Goal: Use online tool/utility

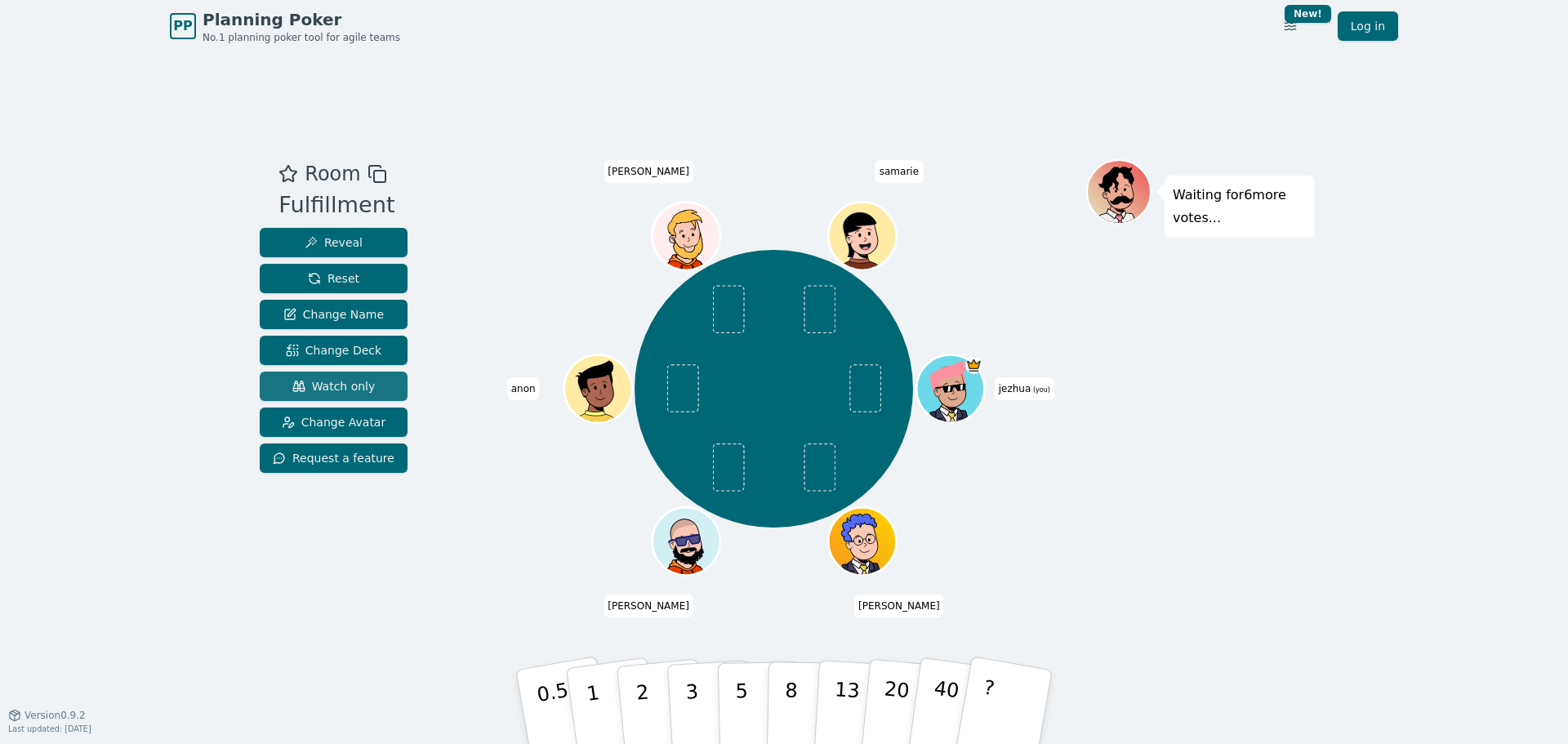
click at [354, 390] on span "Watch only" at bounding box center [334, 387] width 84 height 16
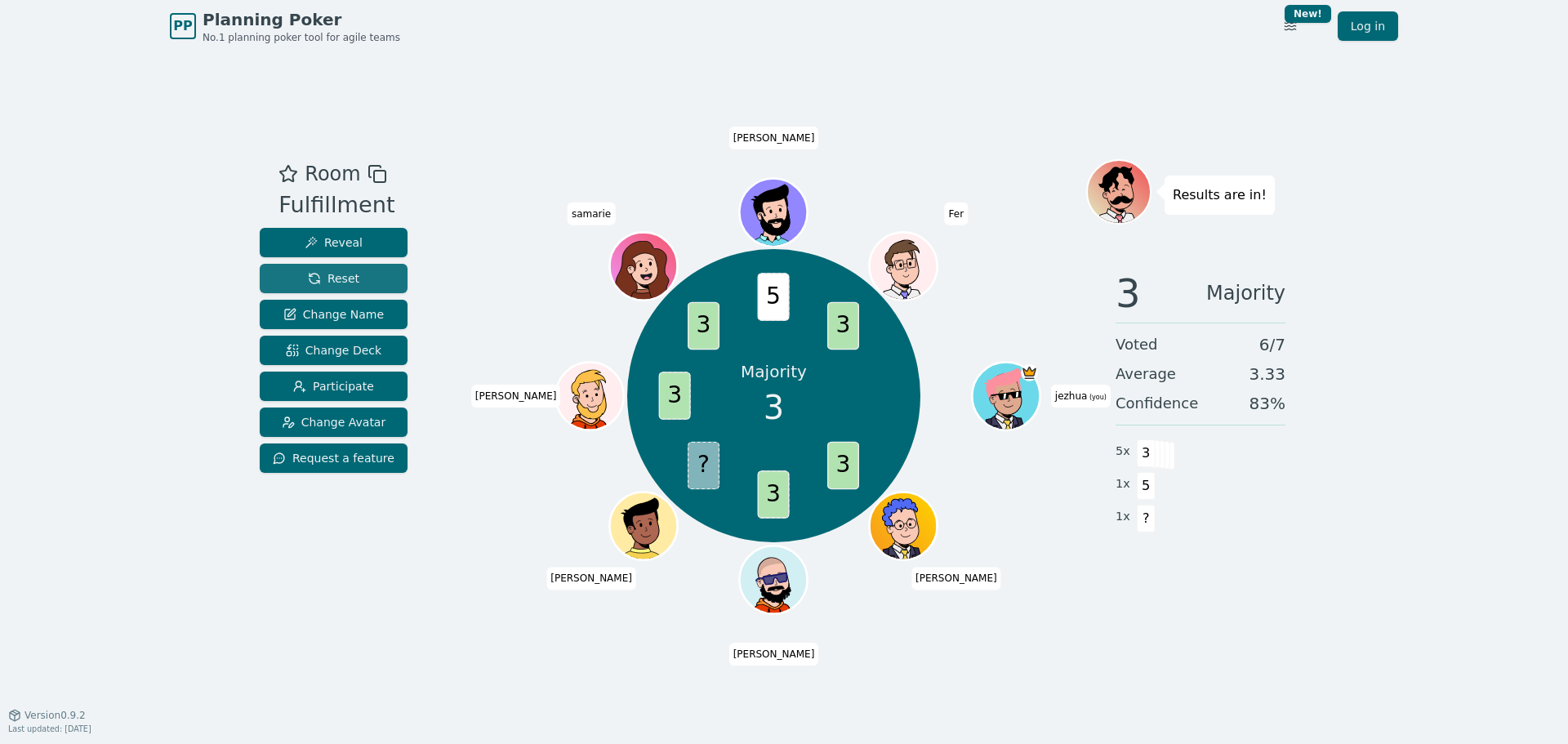
click at [374, 266] on button "Reset" at bounding box center [333, 278] width 147 height 29
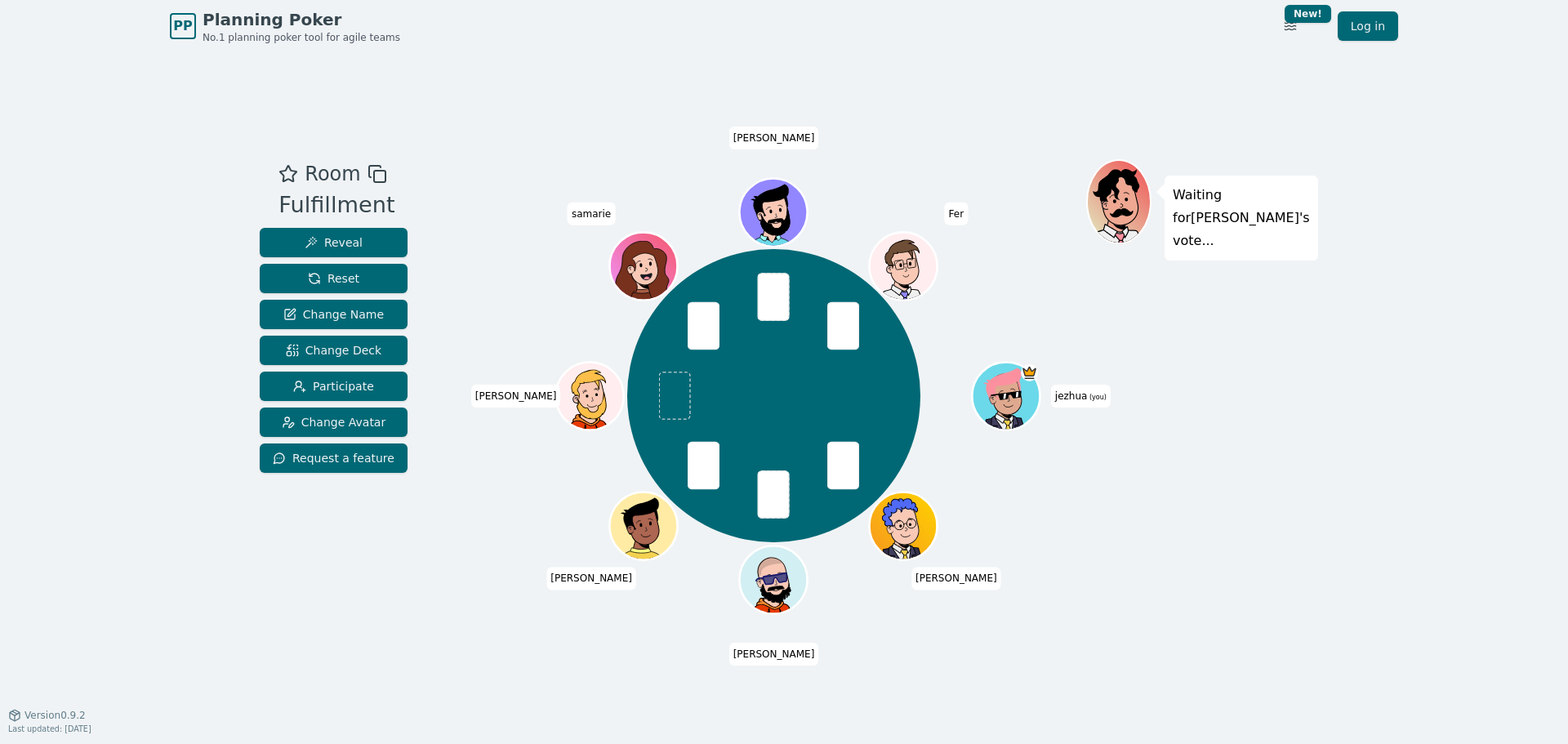
click at [489, 525] on div "jezhua (you) [PERSON_NAME] [PERSON_NAME] samarie [PERSON_NAME] Fer" at bounding box center [773, 396] width 625 height 416
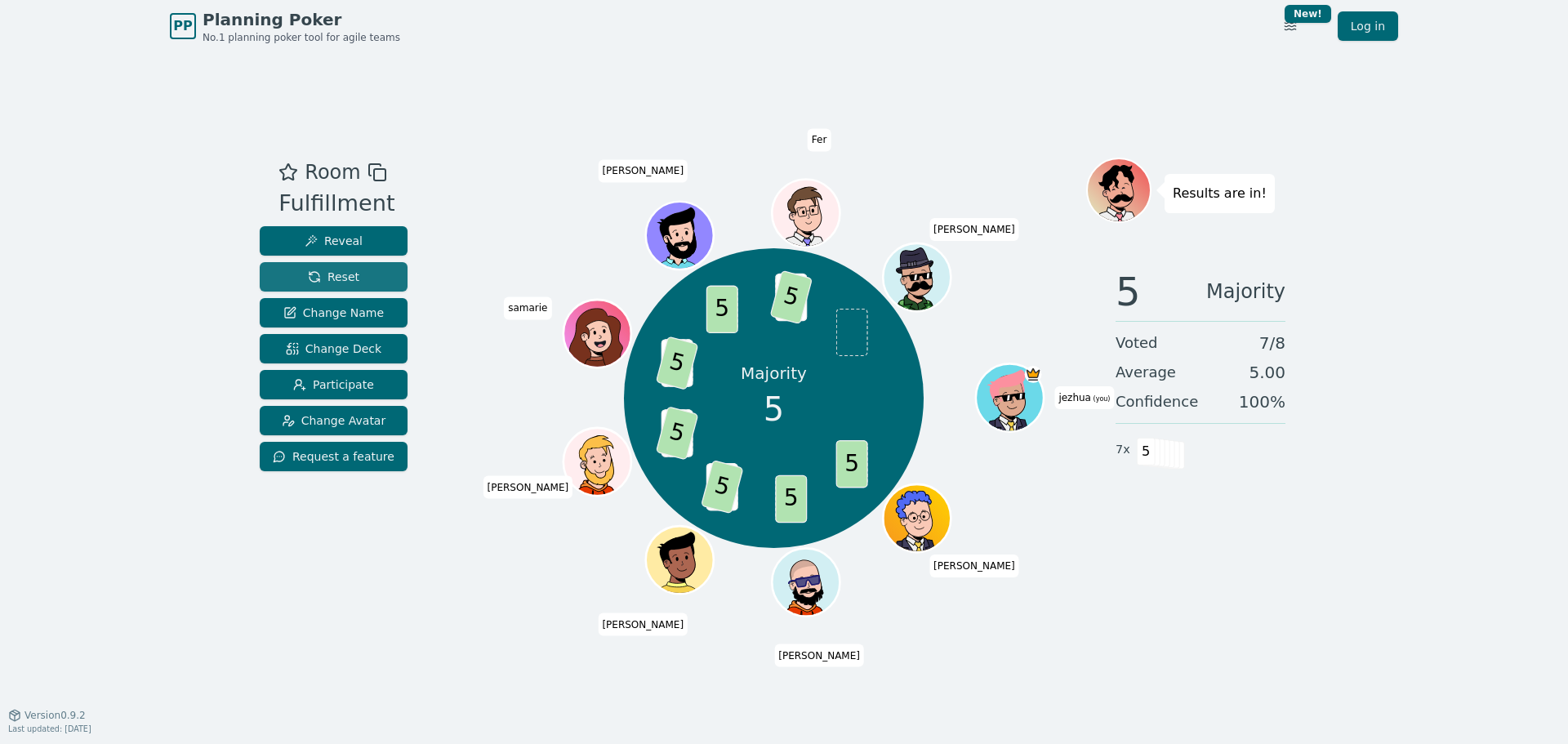
click at [360, 279] on button "Reset" at bounding box center [333, 276] width 147 height 29
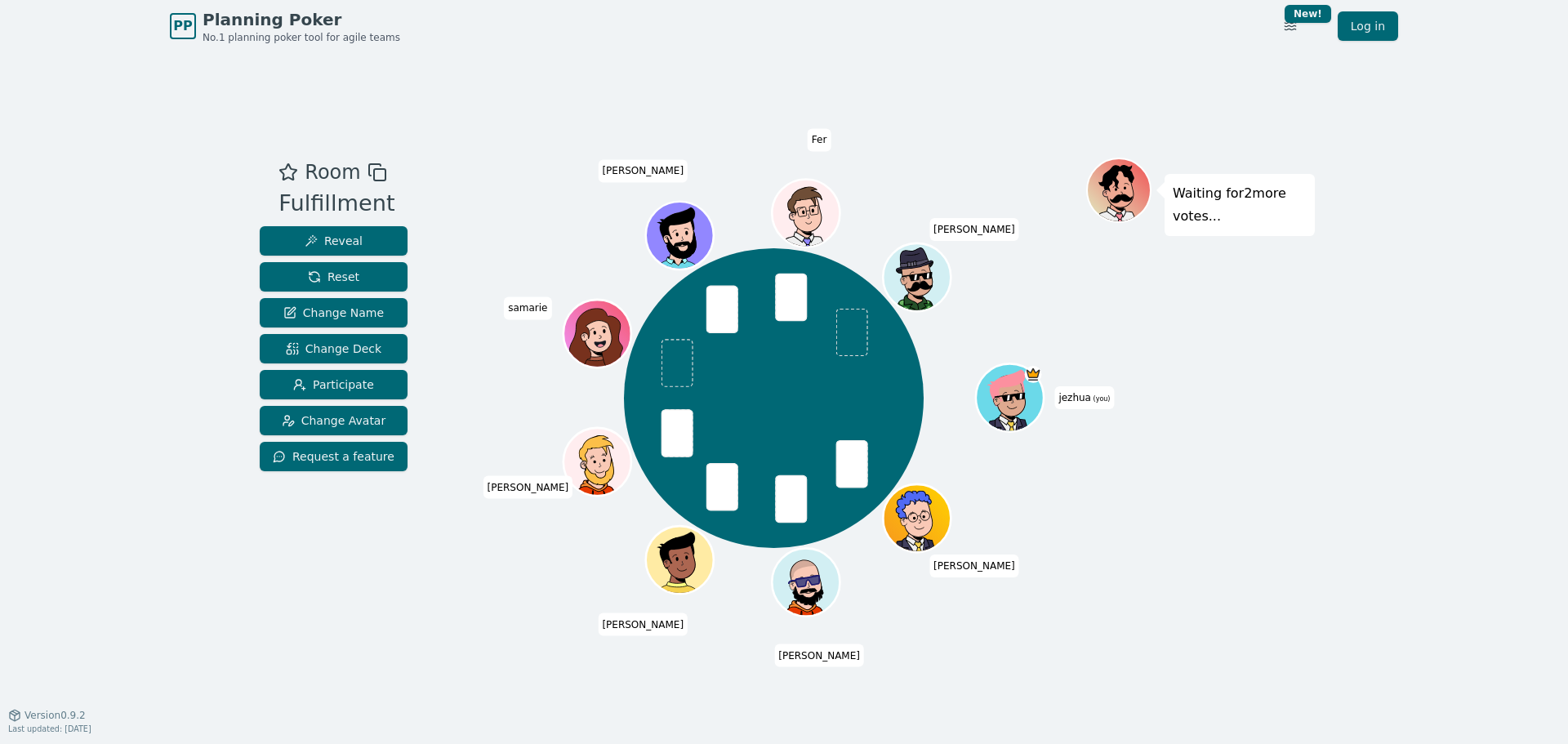
click at [570, 85] on div "Room Fulfillment Reveal Reset Change Name Change Deck Participate Change Avatar…" at bounding box center [784, 384] width 1062 height 663
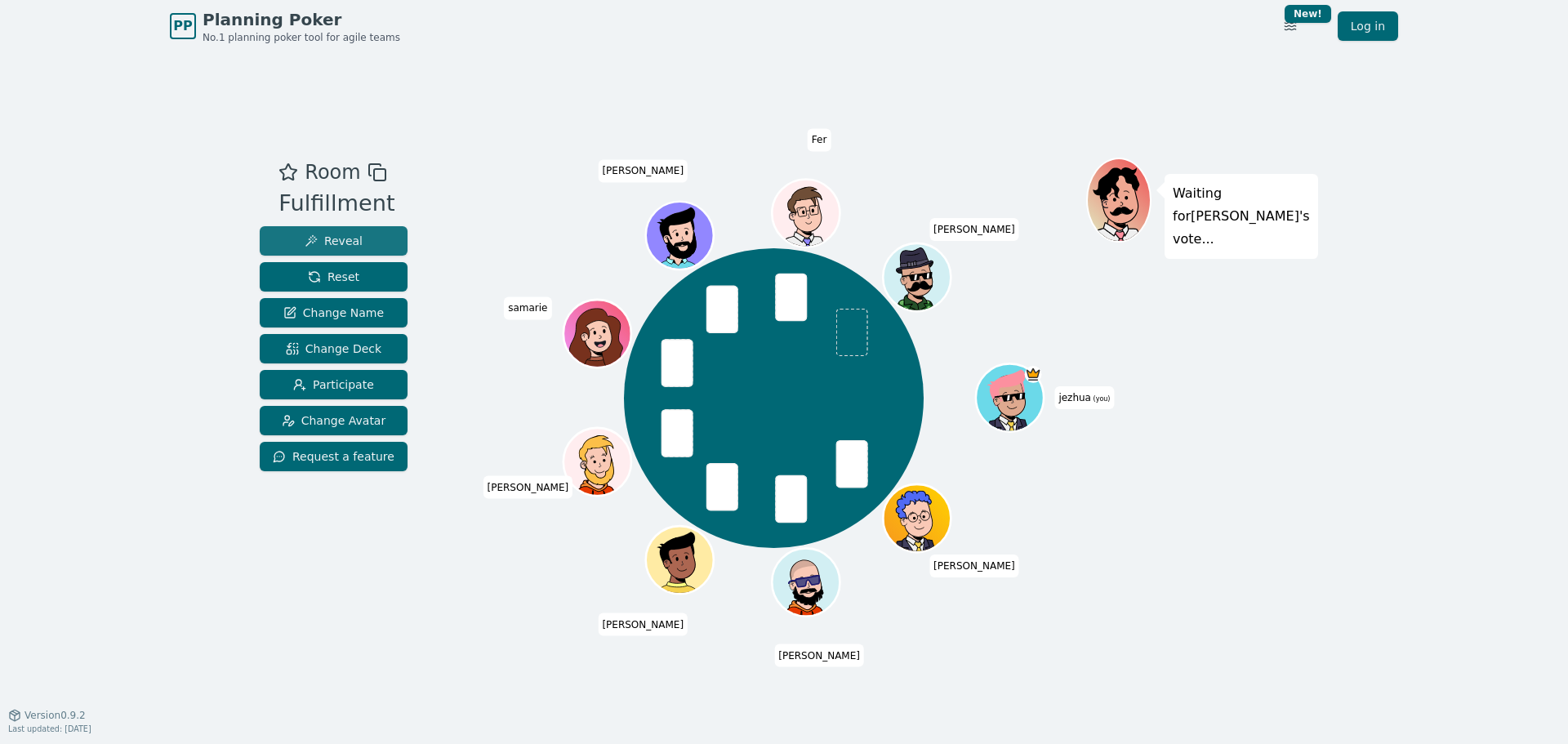
click at [337, 241] on span "Reveal" at bounding box center [333, 241] width 58 height 16
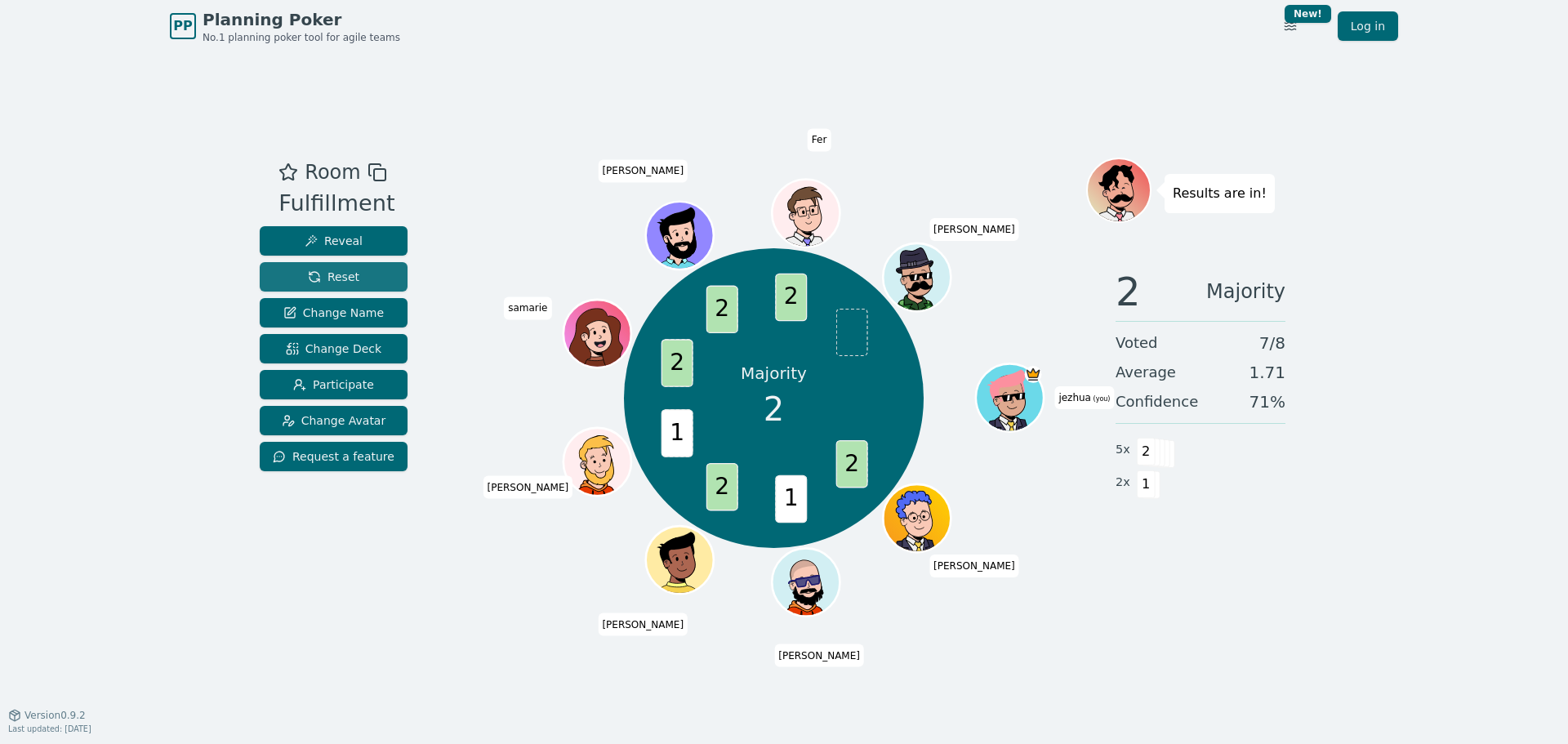
click at [353, 278] on button "Reset" at bounding box center [333, 276] width 147 height 29
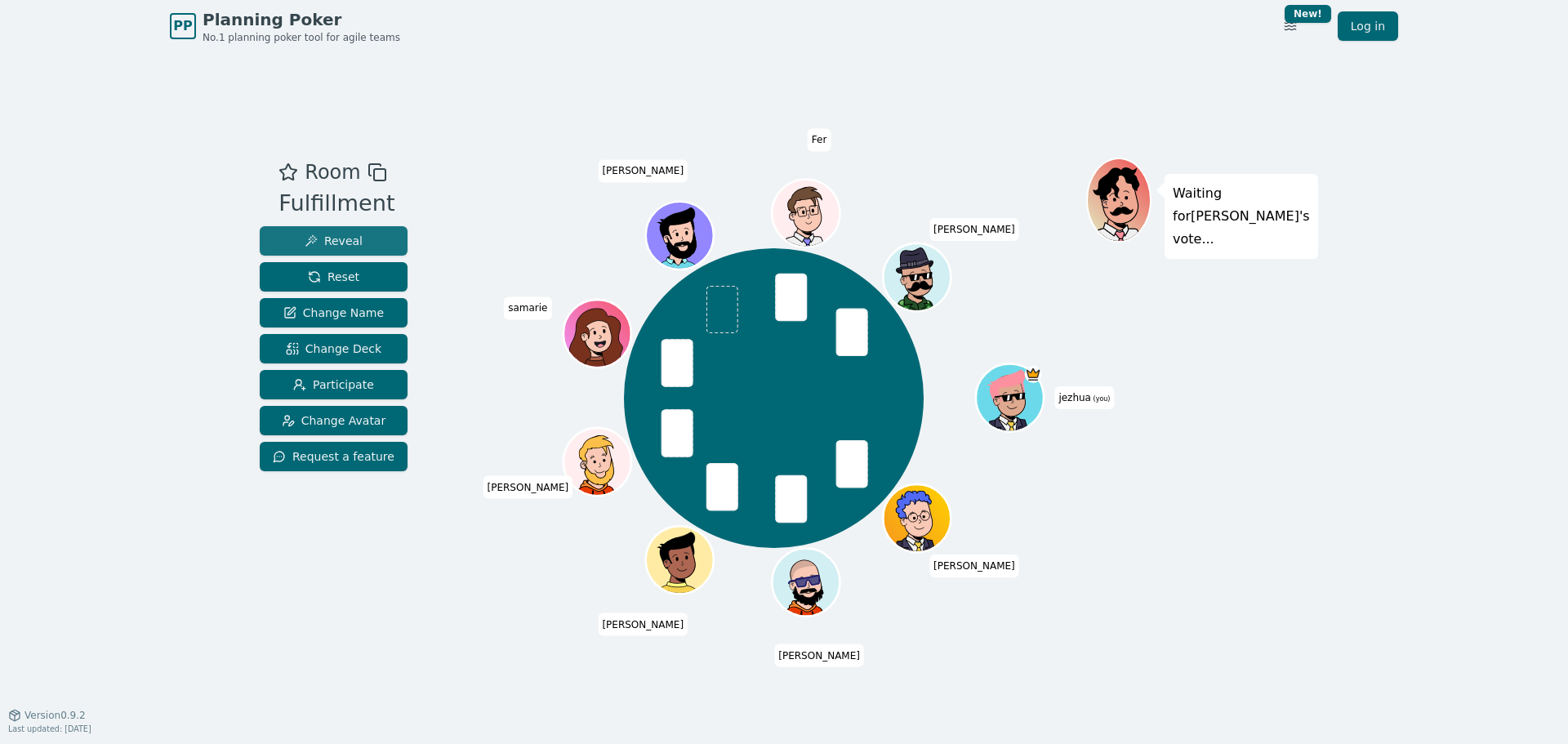
click at [354, 237] on span "Reveal" at bounding box center [333, 241] width 58 height 16
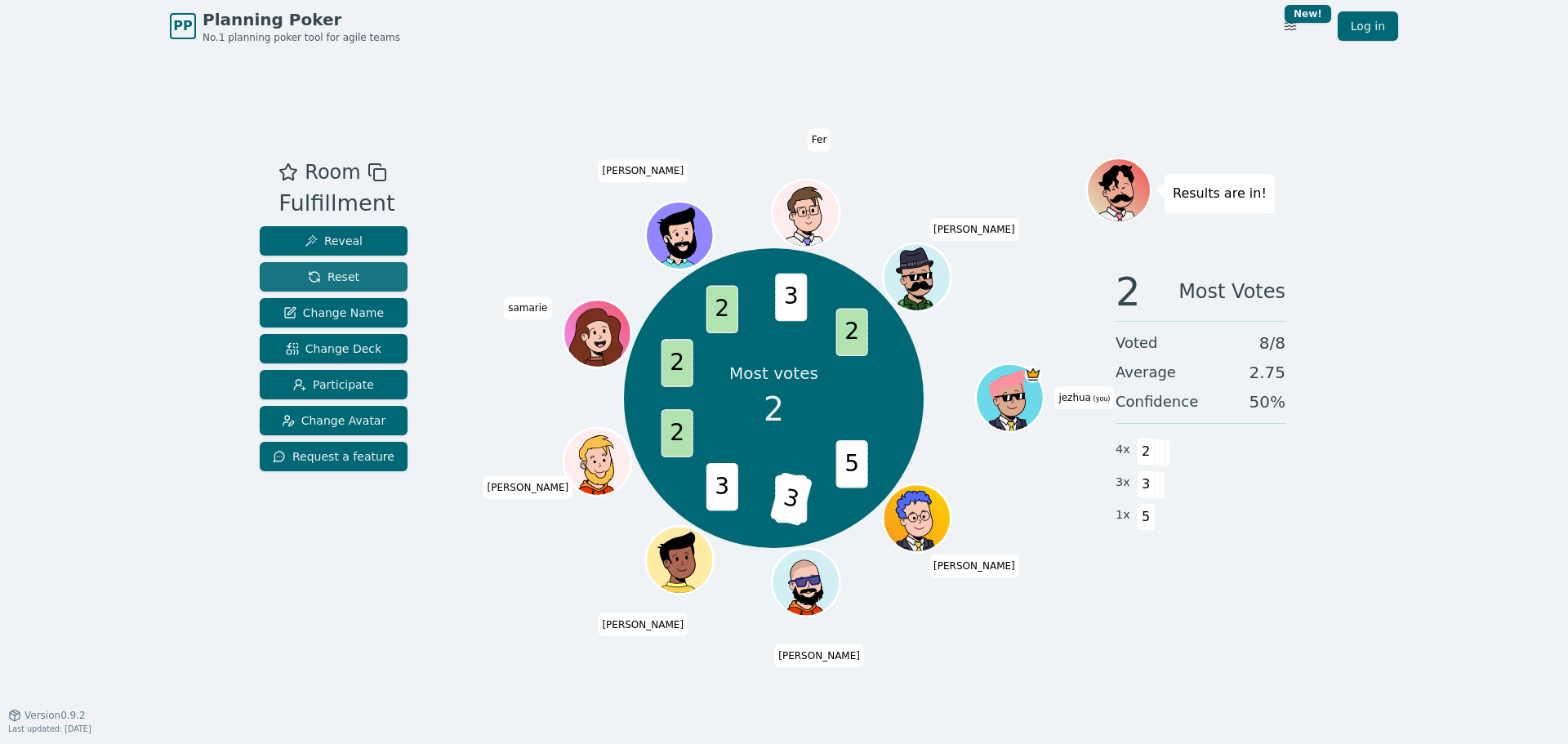
click at [374, 273] on button "Reset" at bounding box center [333, 276] width 147 height 29
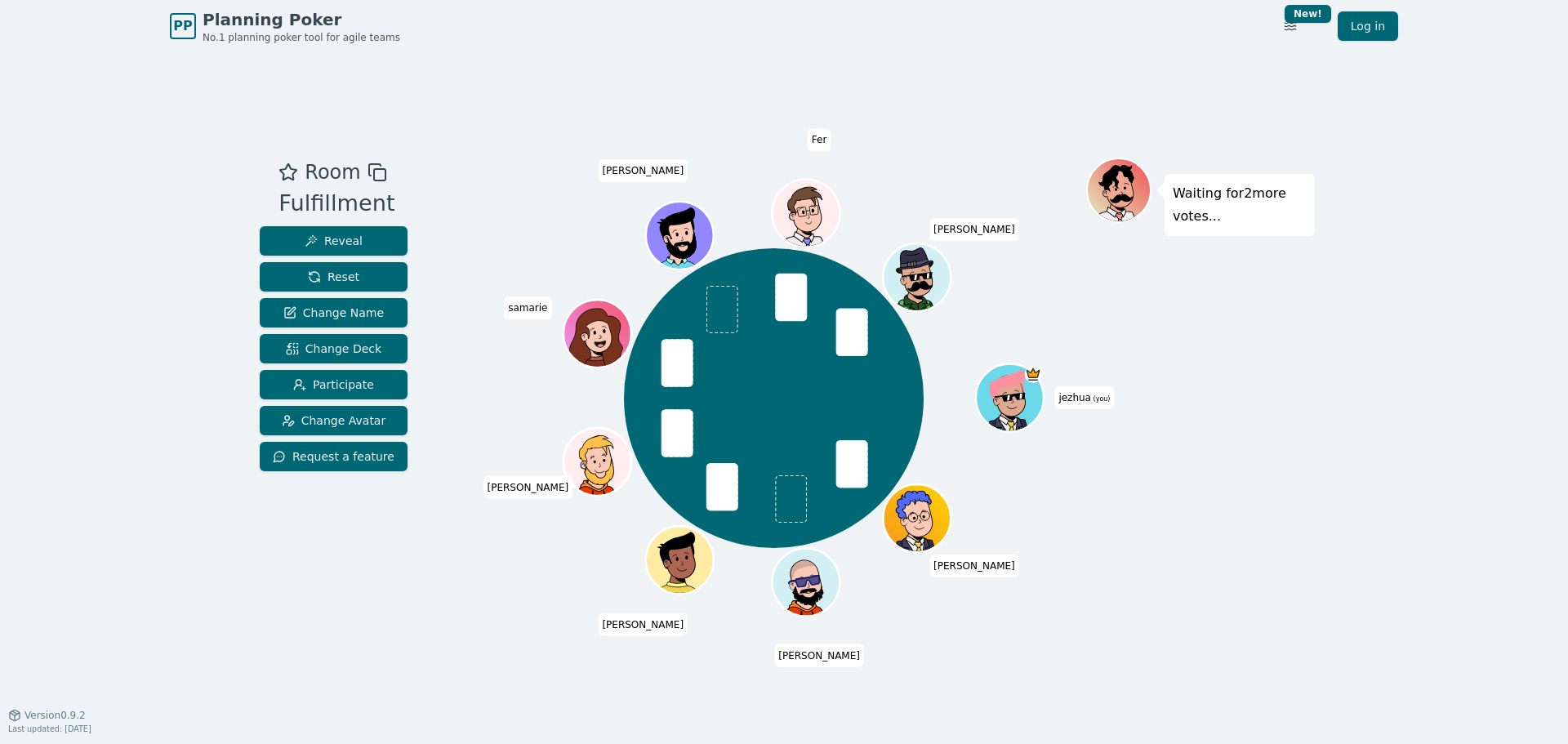
click at [468, 614] on div "Room Fulfillment Reveal Reset Change Name Change Deck Participate Change Avatar…" at bounding box center [784, 384] width 1062 height 663
click at [375, 236] on button "Reveal" at bounding box center [333, 241] width 147 height 29
